Goal: Check status

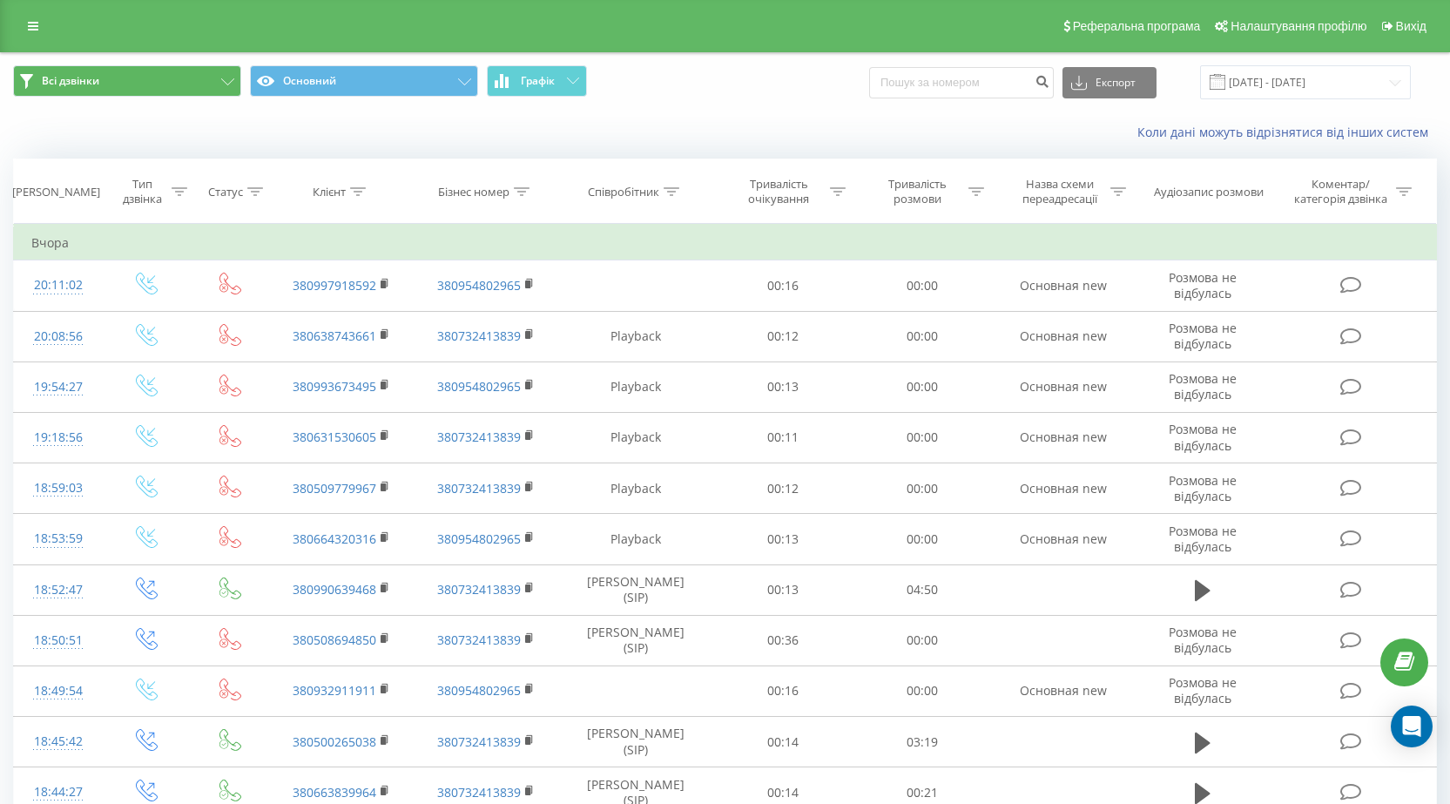
drag, startPoint x: 28, startPoint y: 23, endPoint x: 37, endPoint y: 77, distance: 54.7
click at [28, 22] on icon at bounding box center [33, 26] width 10 height 12
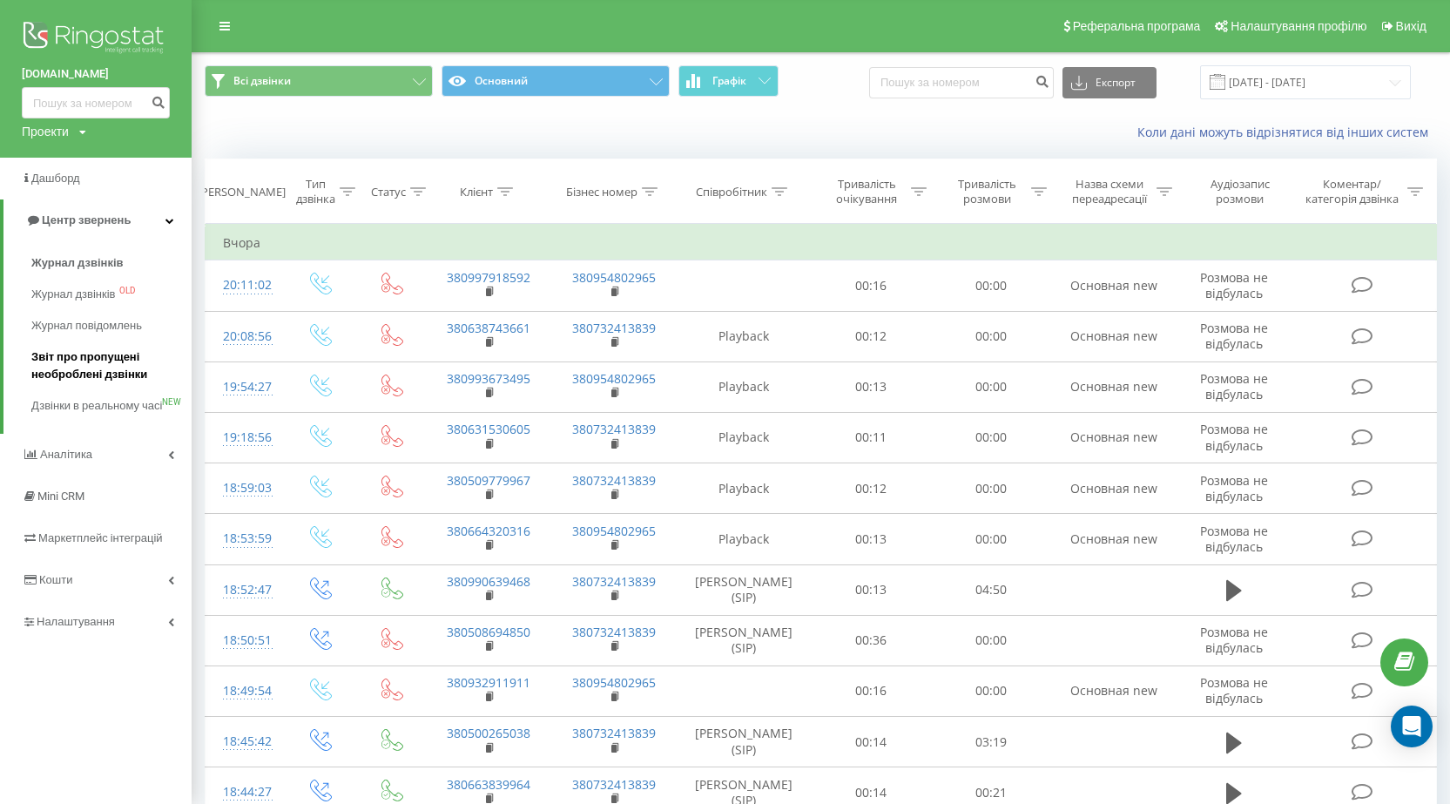
click at [64, 362] on span "Звіт про пропущені необроблені дзвінки" at bounding box center [107, 365] width 152 height 35
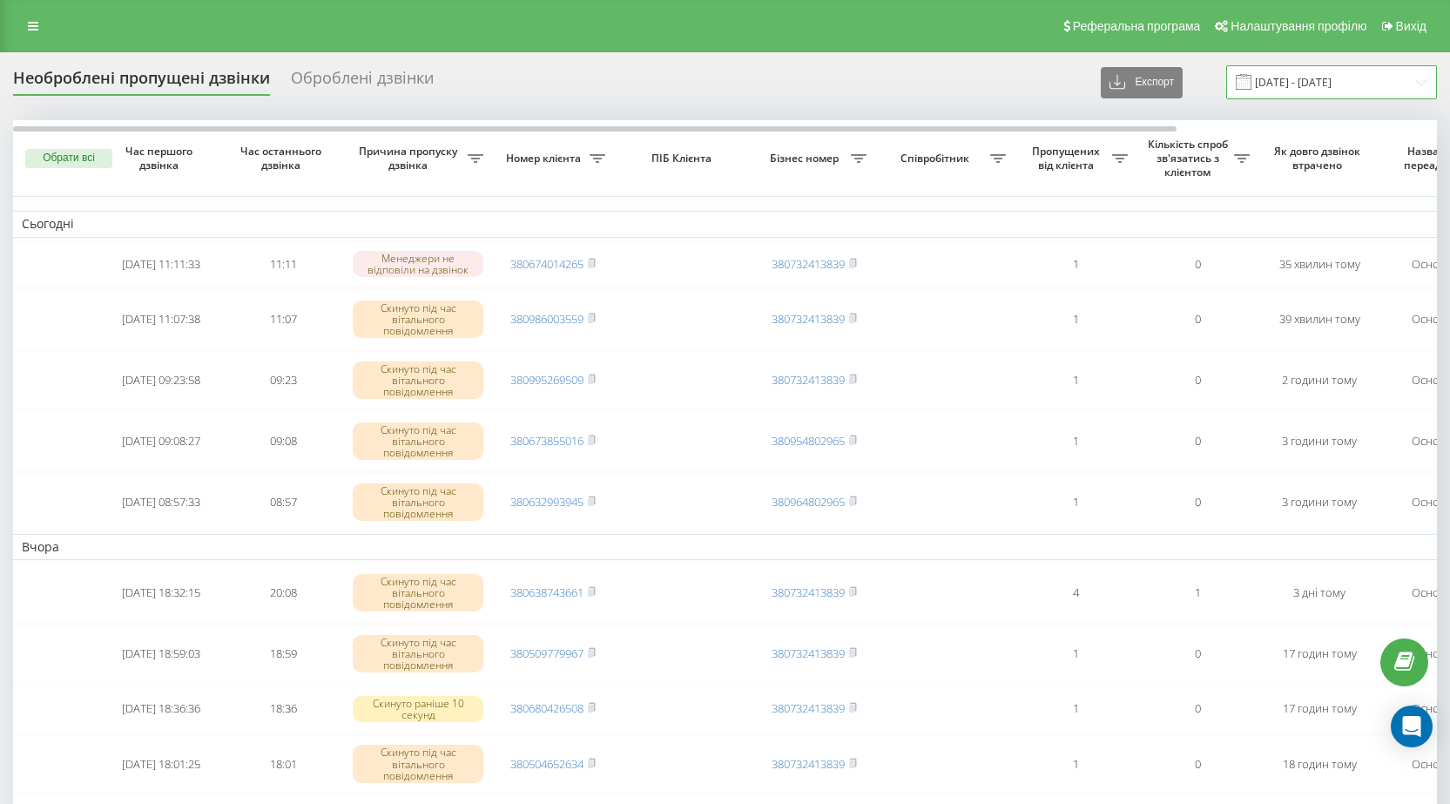
click at [1422, 84] on input "[DATE] - [DATE]" at bounding box center [1331, 82] width 211 height 34
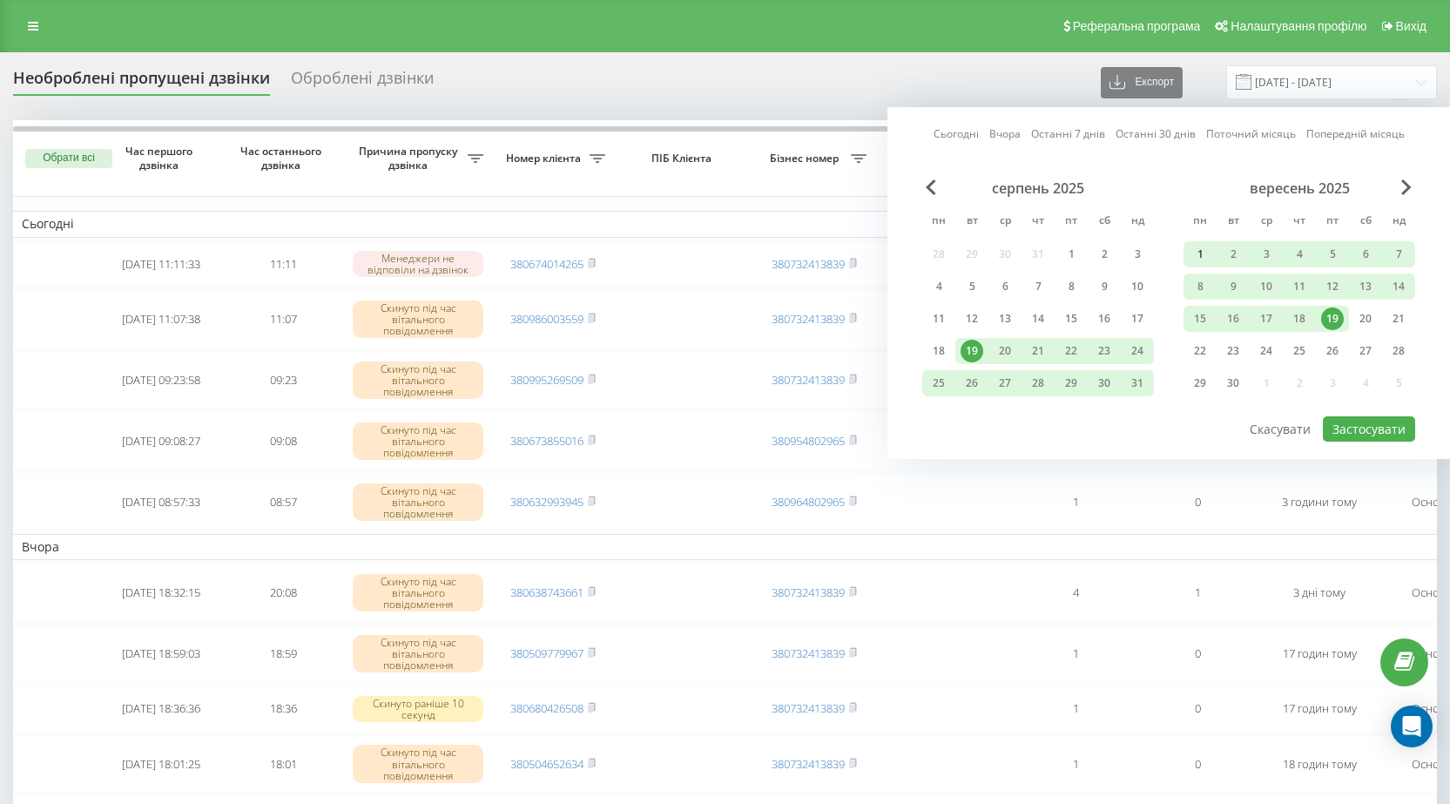
click at [1204, 253] on div "1" at bounding box center [1200, 254] width 23 height 23
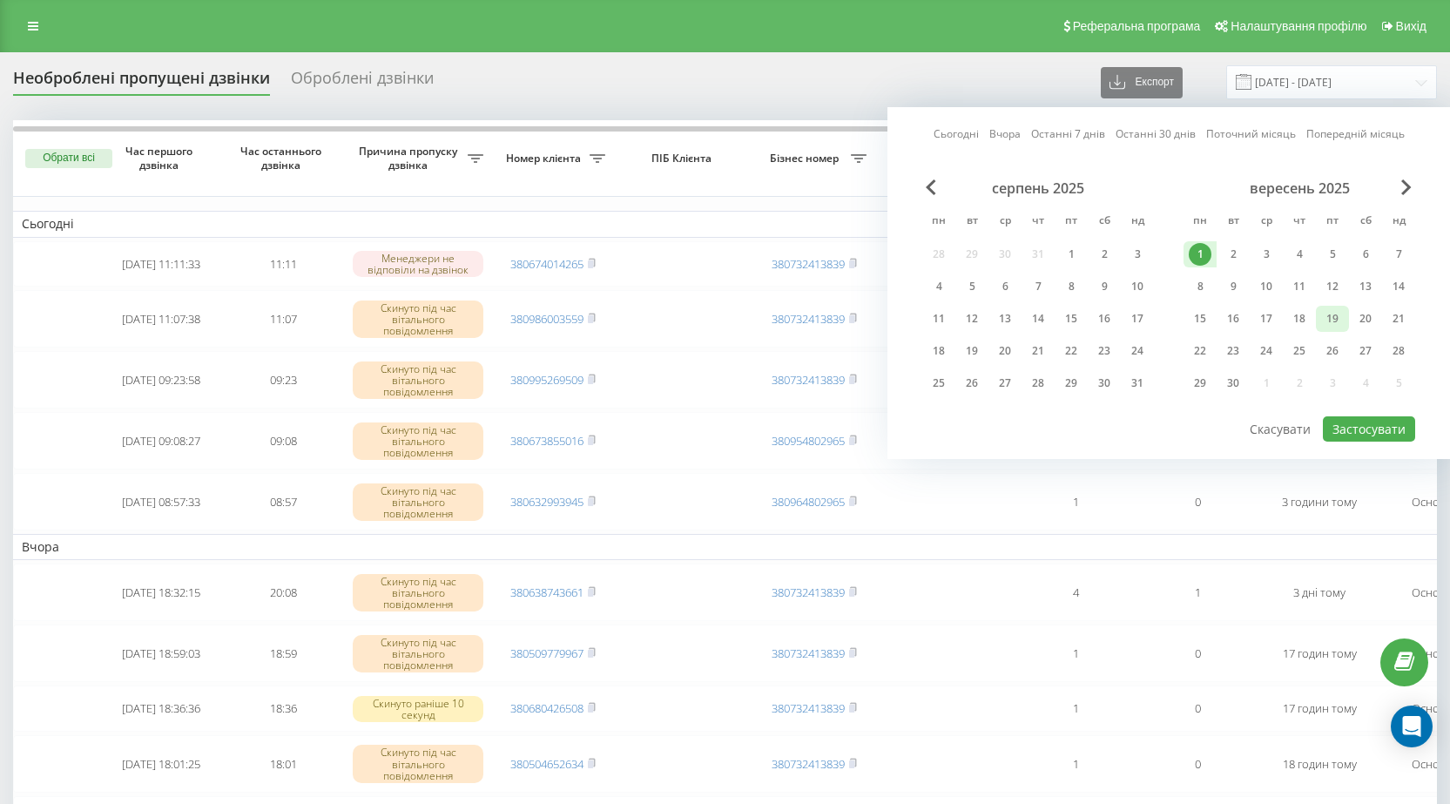
click at [1340, 322] on div "19" at bounding box center [1332, 318] width 23 height 23
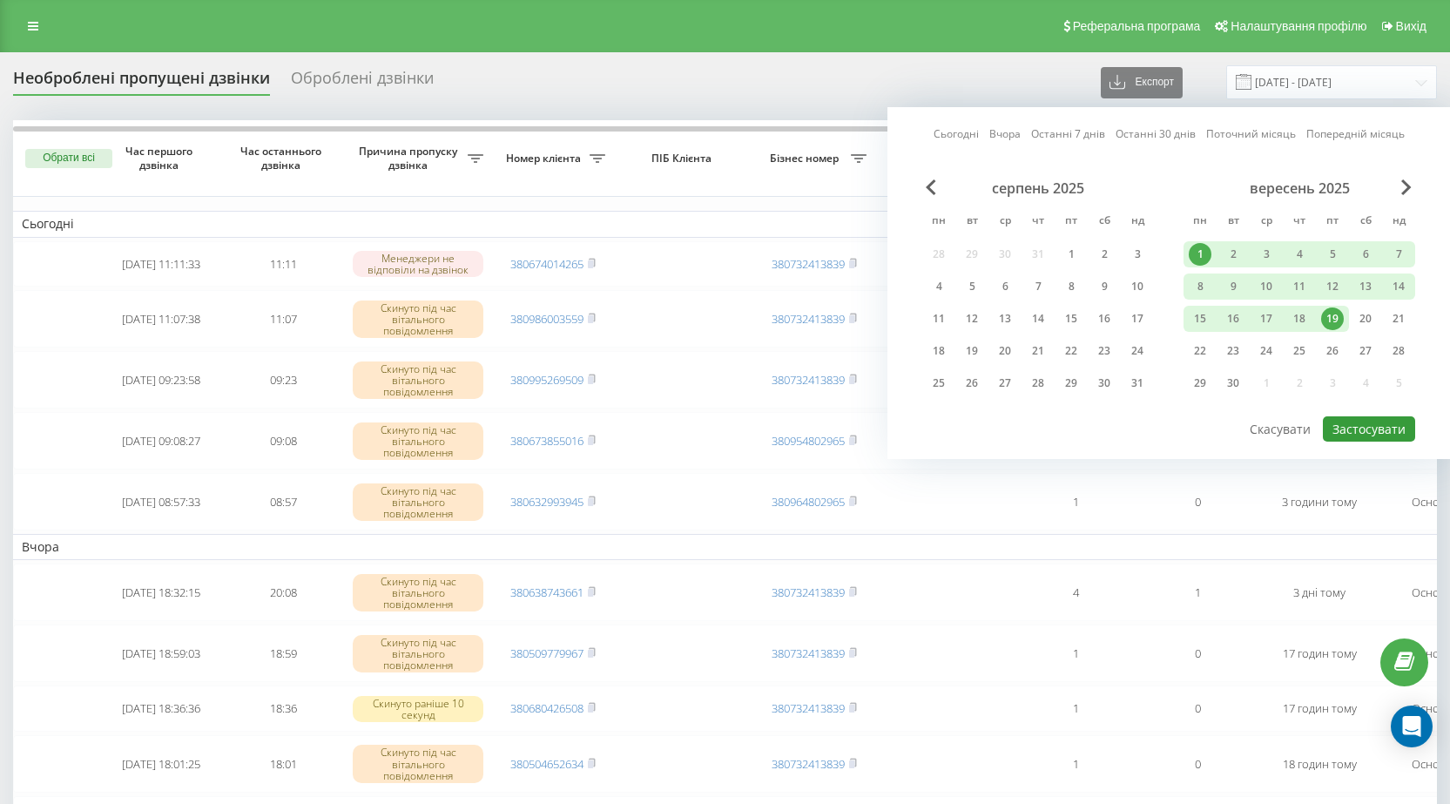
click at [1356, 429] on button "Застосувати" at bounding box center [1369, 428] width 92 height 25
type input "[DATE] - [DATE]"
